Goal: Find specific page/section: Find specific page/section

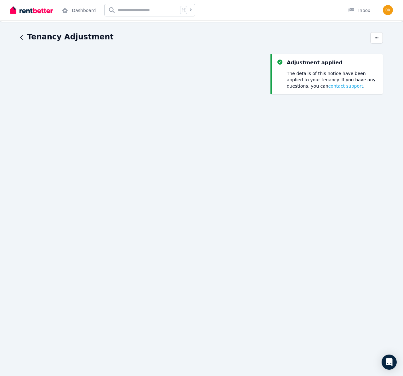
scroll to position [24, 0]
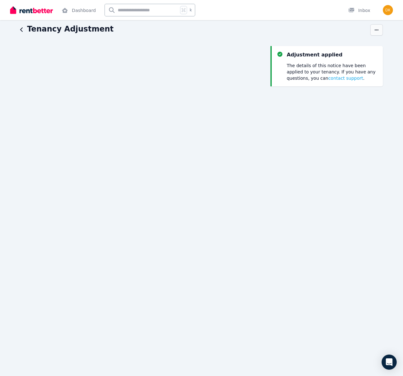
click at [379, 32] on icon "button" at bounding box center [376, 30] width 5 height 4
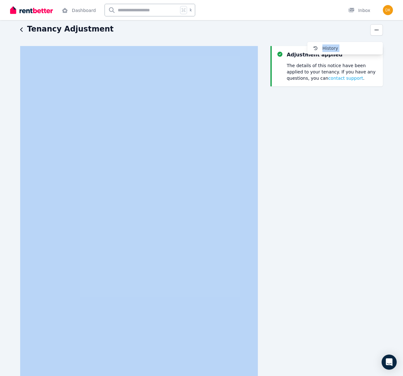
click at [253, 43] on div "Tenancy Adjustment History Adjustment applied The details of this notice have b…" at bounding box center [201, 227] width 363 height 406
click at [20, 32] on icon "button" at bounding box center [21, 29] width 3 height 5
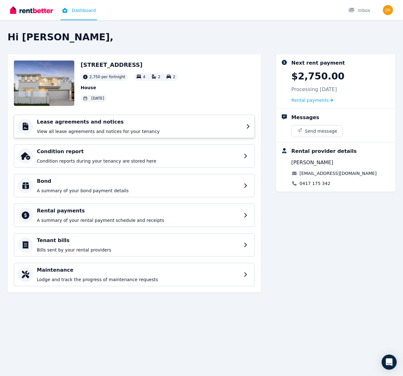
click at [92, 134] on p "View all lease agreements and notices for your tenancy" at bounding box center [140, 131] width 206 height 6
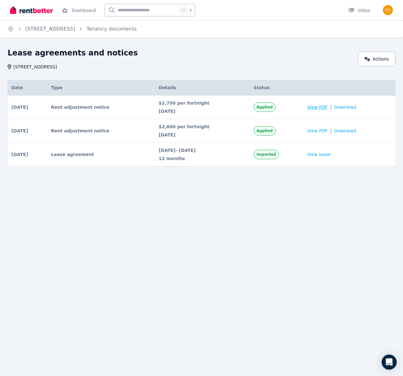
click at [321, 110] on span "View PDF" at bounding box center [317, 107] width 20 height 6
